Goal: Transaction & Acquisition: Purchase product/service

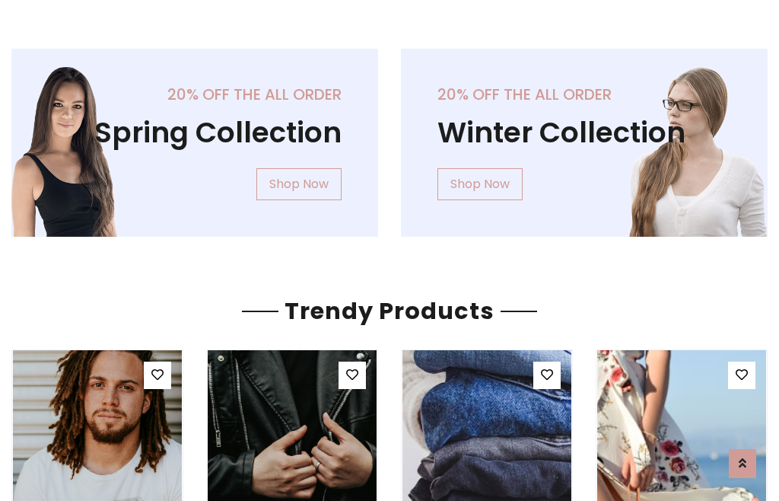
scroll to position [78, 0]
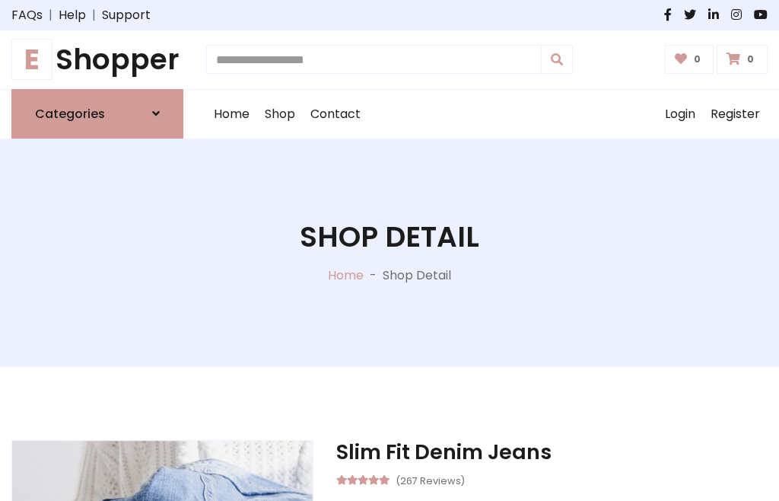
click at [97, 59] on h1 "E Shopper" at bounding box center [97, 60] width 172 height 34
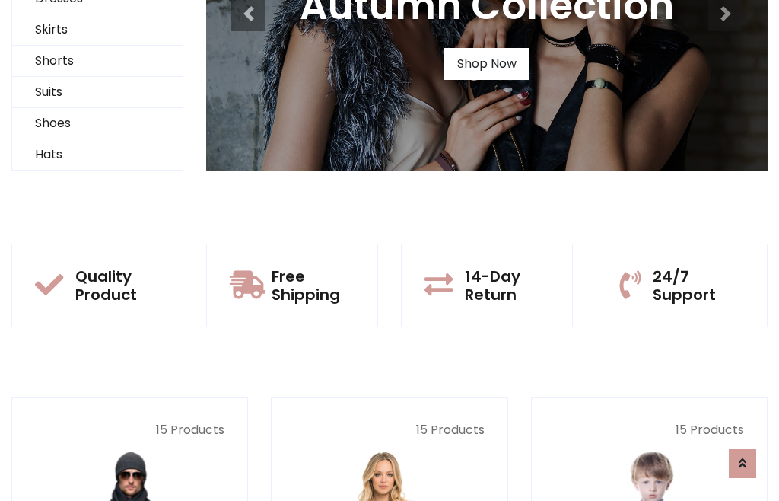
scroll to position [147, 0]
